Goal: Check status: Check status

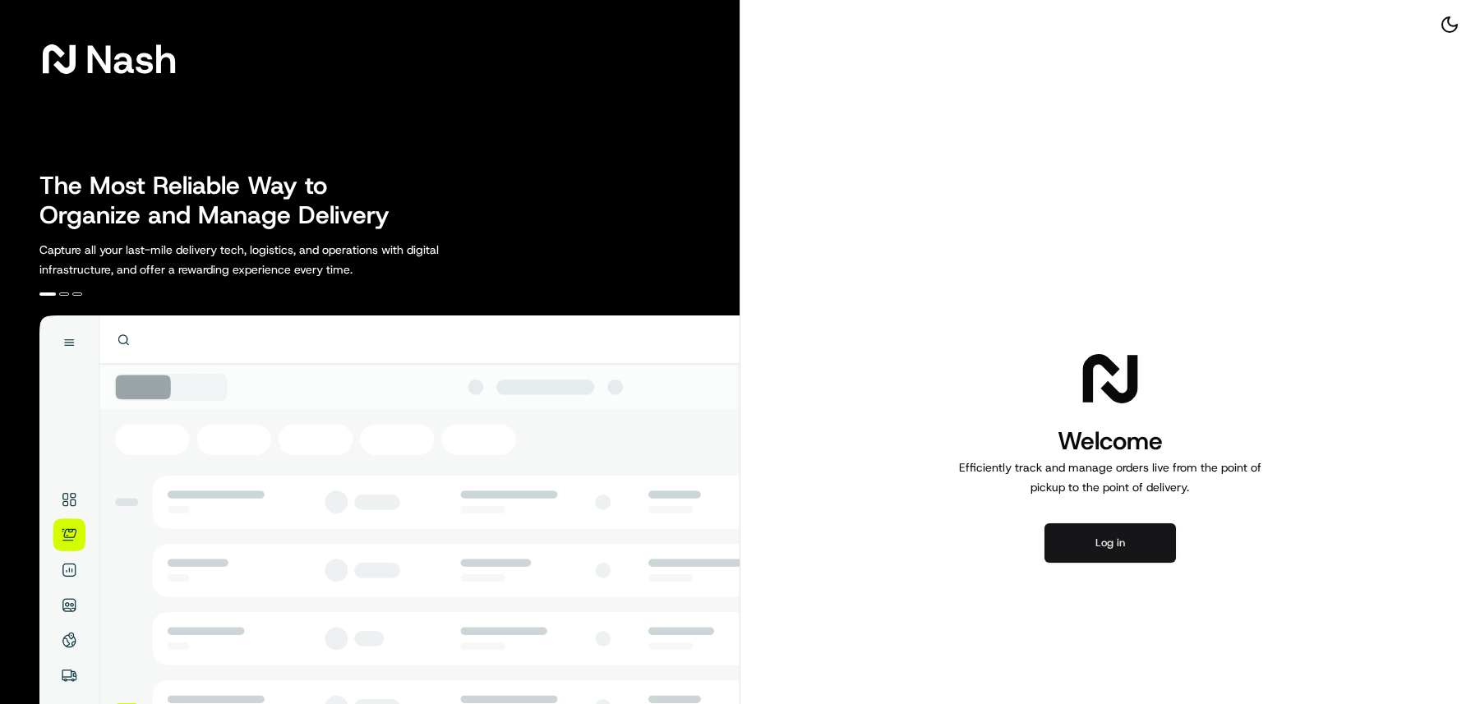
click at [1105, 547] on button "Log in" at bounding box center [1109, 542] width 131 height 39
